Goal: Task Accomplishment & Management: Complete application form

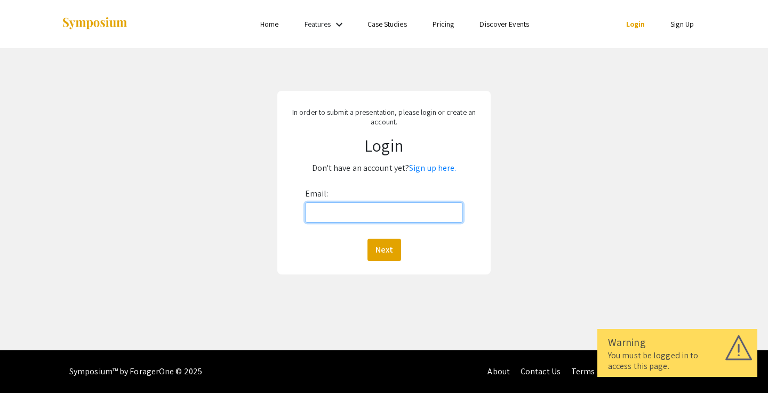
click at [356, 214] on input "Email:" at bounding box center [384, 212] width 158 height 20
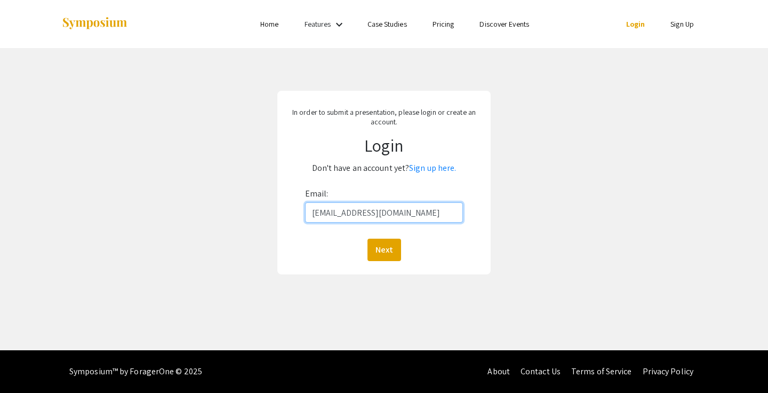
type input "sdw0030@mix.wvu.edu"
click at [368, 238] on button "Next" at bounding box center [385, 249] width 34 height 22
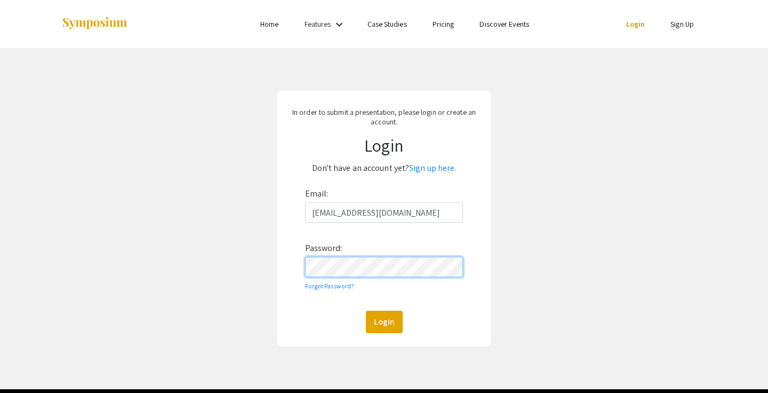
click at [366, 311] on button "Login" at bounding box center [384, 322] width 37 height 22
click at [384, 327] on button "Login" at bounding box center [384, 322] width 37 height 22
